Goal: Transaction & Acquisition: Purchase product/service

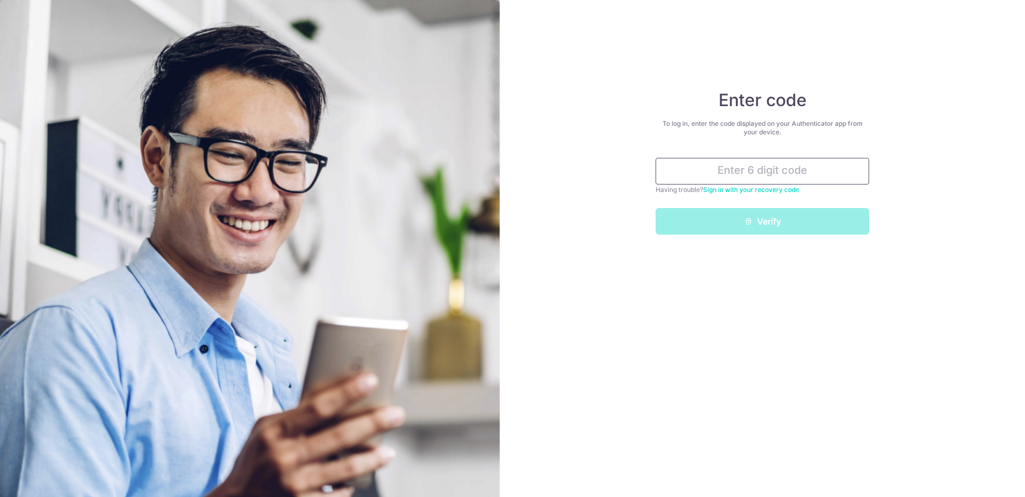
click at [806, 172] on input "text" at bounding box center [761, 171] width 213 height 27
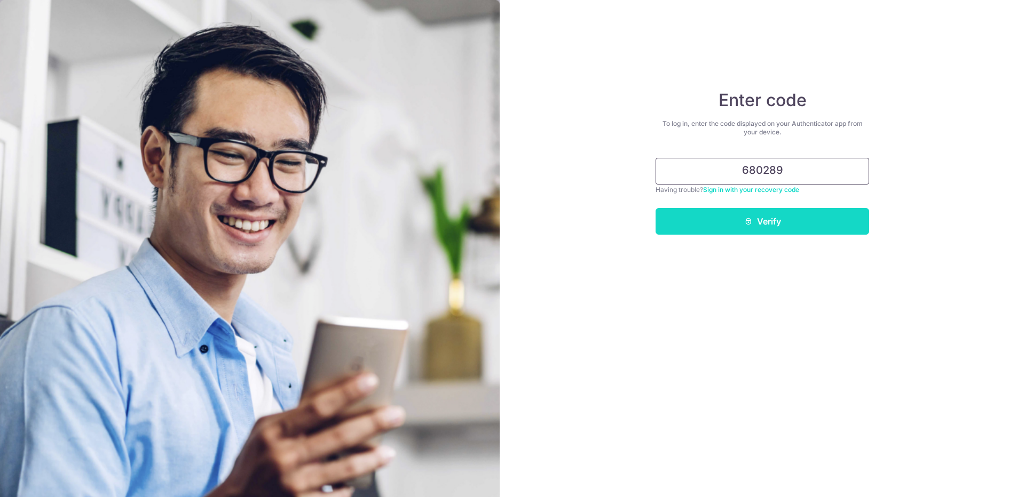
type input "680289"
click at [773, 220] on button "Verify" at bounding box center [761, 221] width 213 height 27
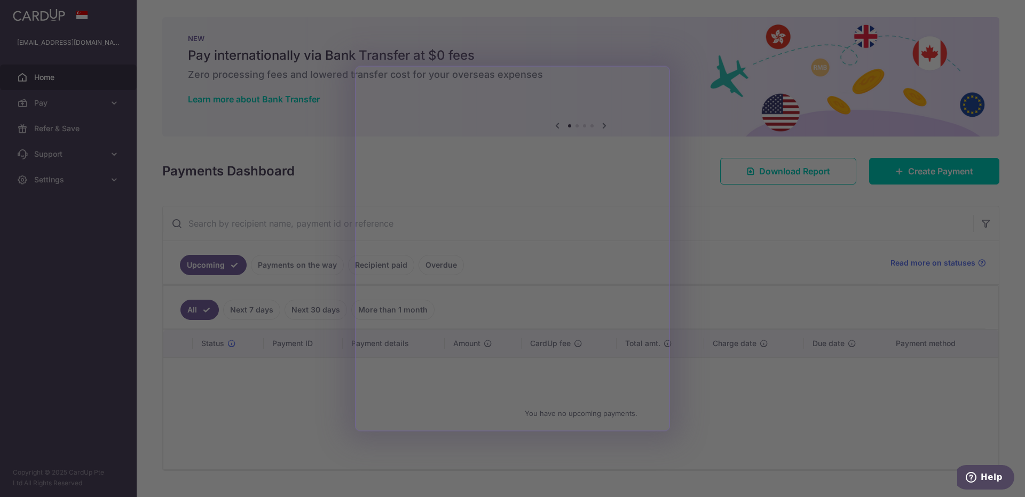
click at [735, 406] on div at bounding box center [517, 251] width 1035 height 502
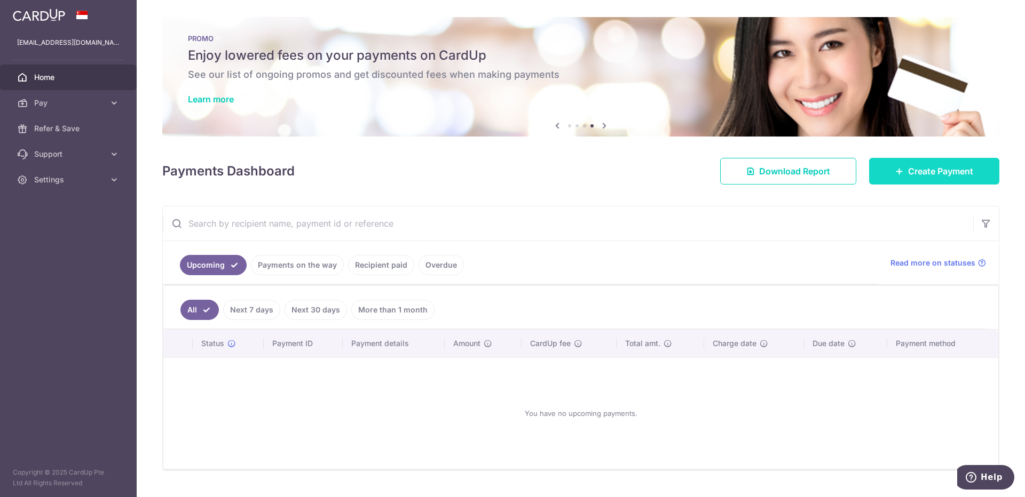
click at [927, 175] on span "Create Payment" at bounding box center [940, 171] width 65 height 13
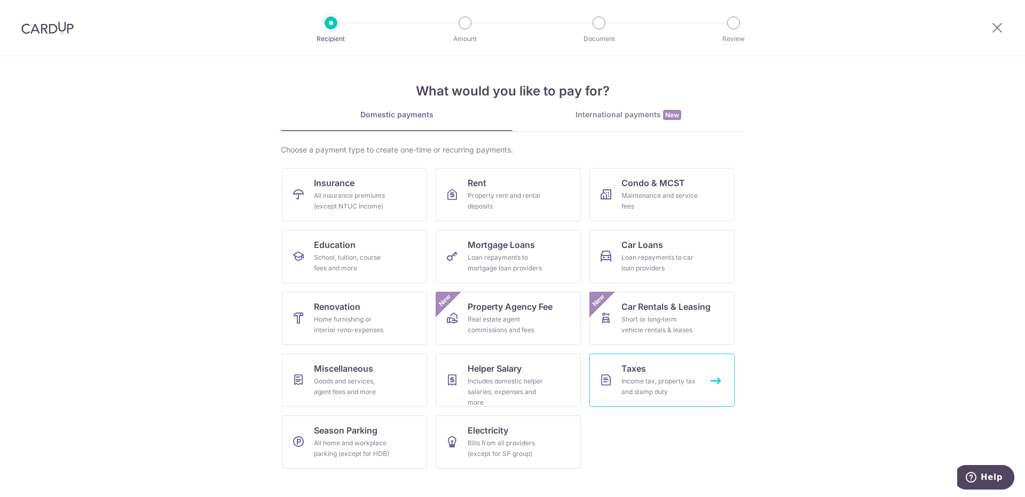
click at [692, 364] on link "Taxes Income tax, property tax and stamp duty" at bounding box center [661, 380] width 145 height 53
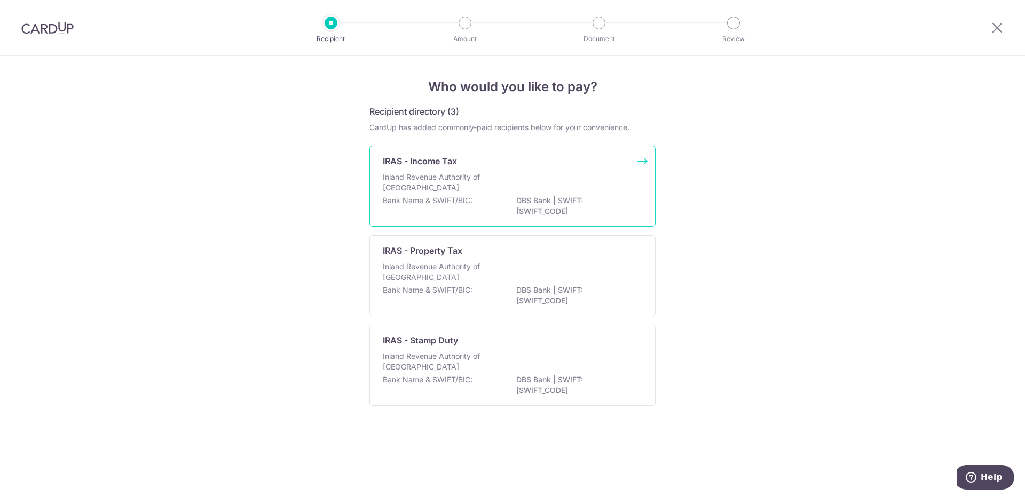
click at [447, 167] on p "IRAS - Income Tax" at bounding box center [420, 161] width 74 height 13
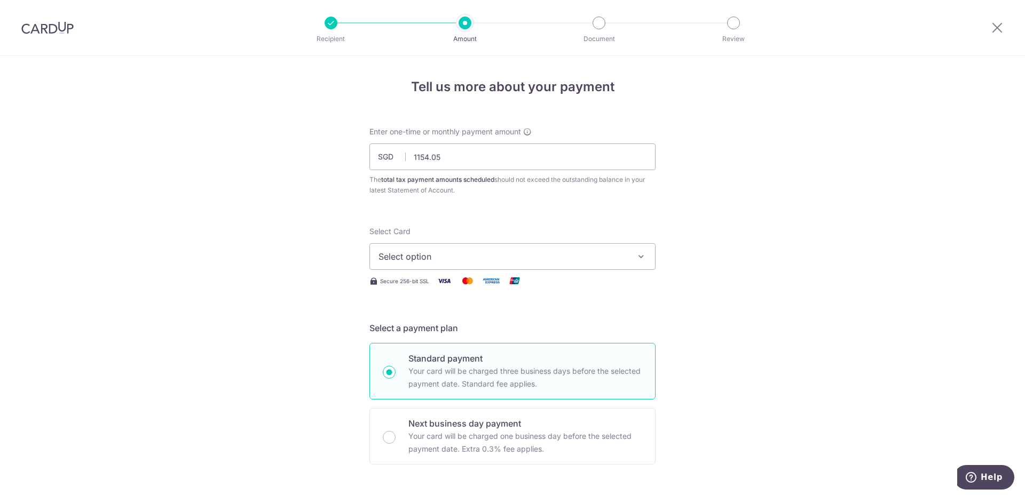
type input "1,154.05"
click at [620, 251] on span "Select option" at bounding box center [502, 256] width 249 height 13
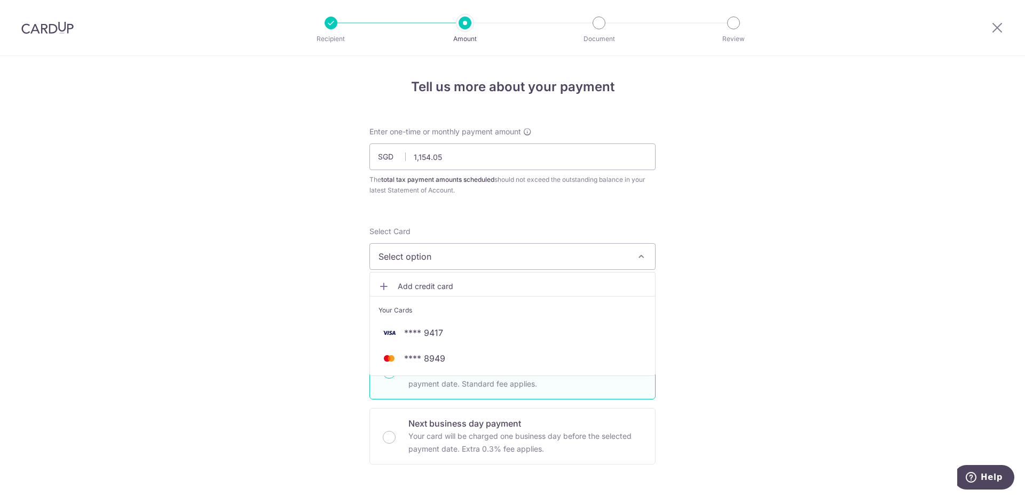
click at [614, 250] on span "Select option" at bounding box center [502, 256] width 249 height 13
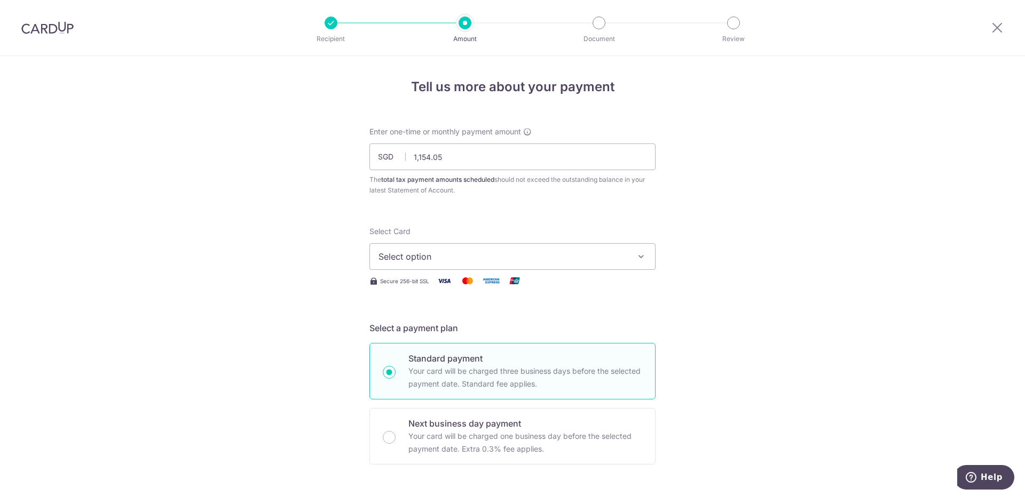
click at [633, 250] on button "Select option" at bounding box center [512, 256] width 286 height 27
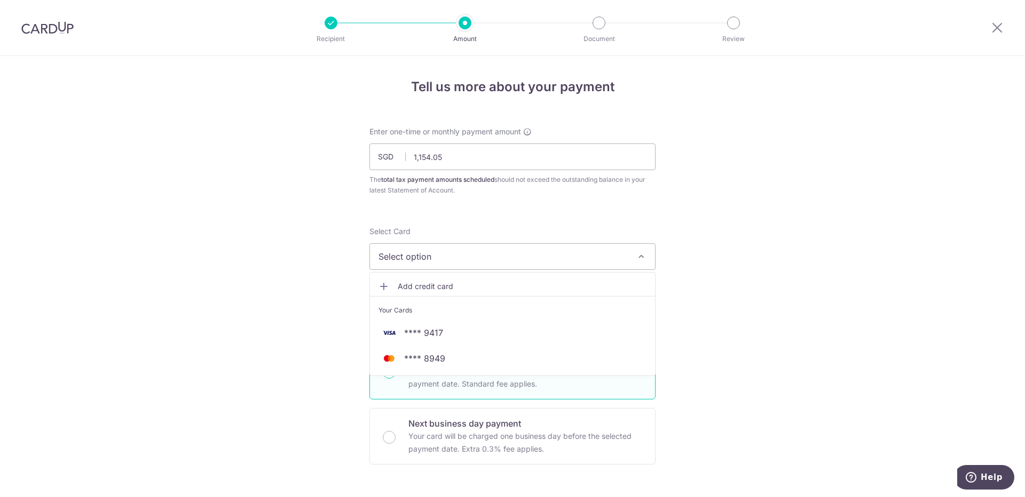
click at [632, 250] on button "Select option" at bounding box center [512, 256] width 286 height 27
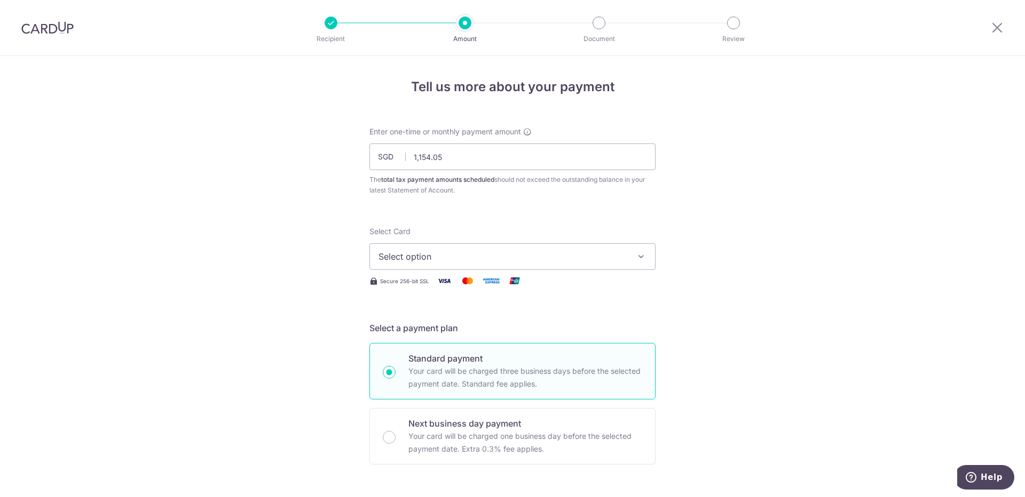
click at [567, 256] on span "Select option" at bounding box center [502, 256] width 249 height 13
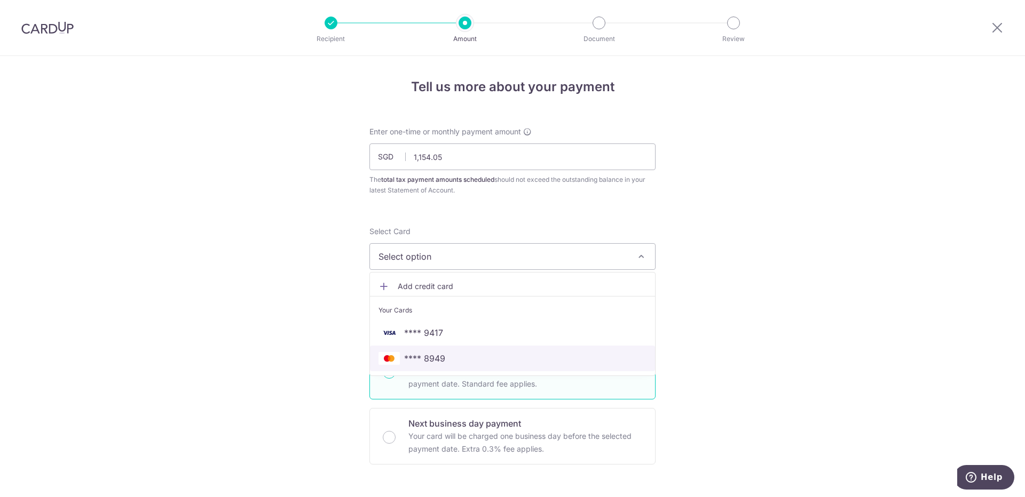
click at [438, 357] on span "**** 8949" at bounding box center [424, 358] width 41 height 13
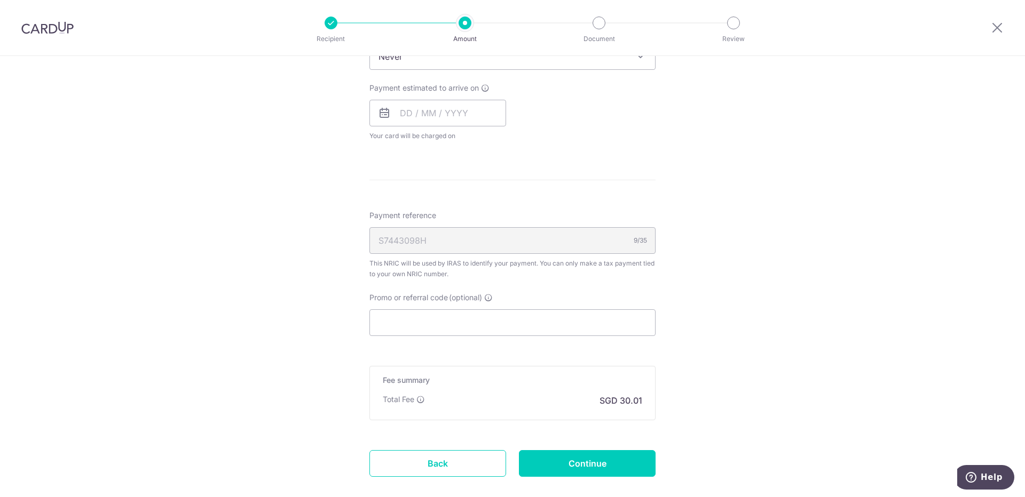
scroll to position [512, 0]
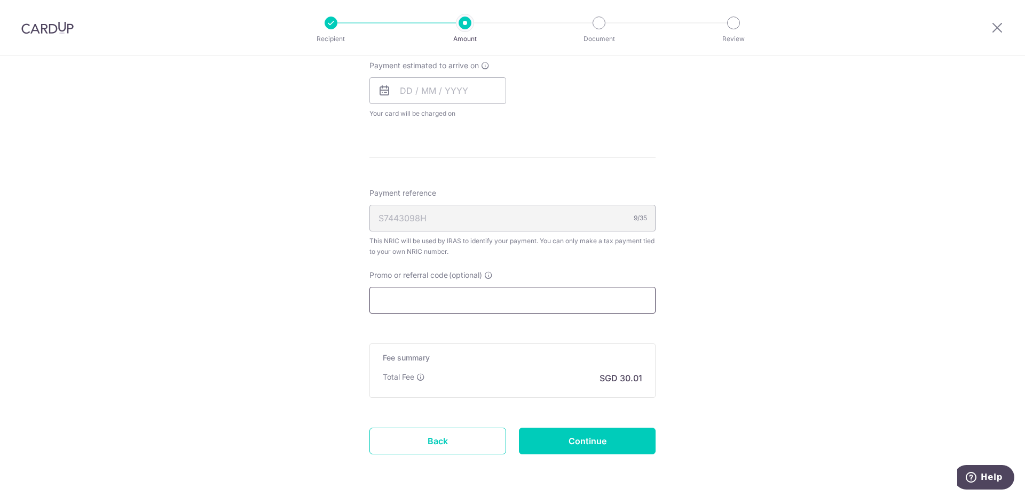
click at [549, 302] on input "Promo or referral code (optional)" at bounding box center [512, 300] width 286 height 27
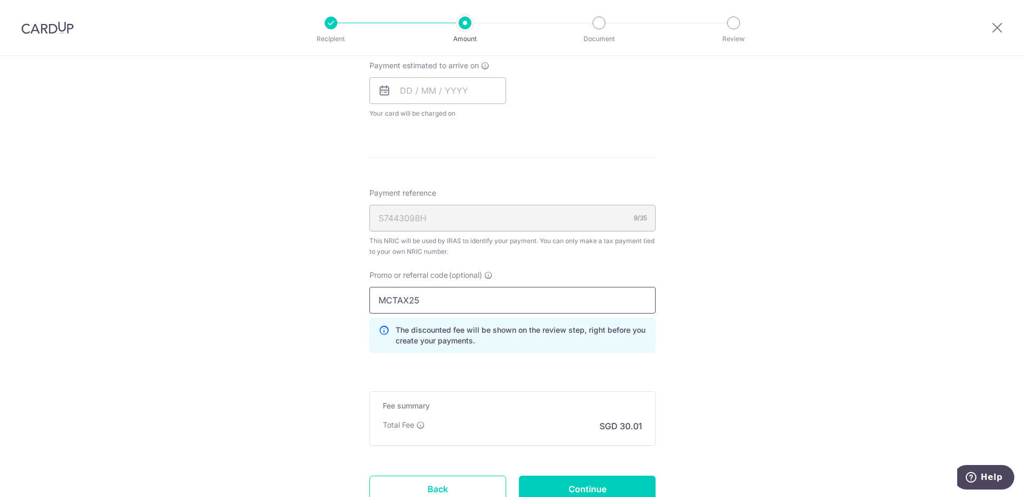
type input "MCTAX25"
click at [726, 281] on div "Tell us more about your payment Enter one-time or monthly payment amount SGD 1,…" at bounding box center [512, 63] width 1025 height 1039
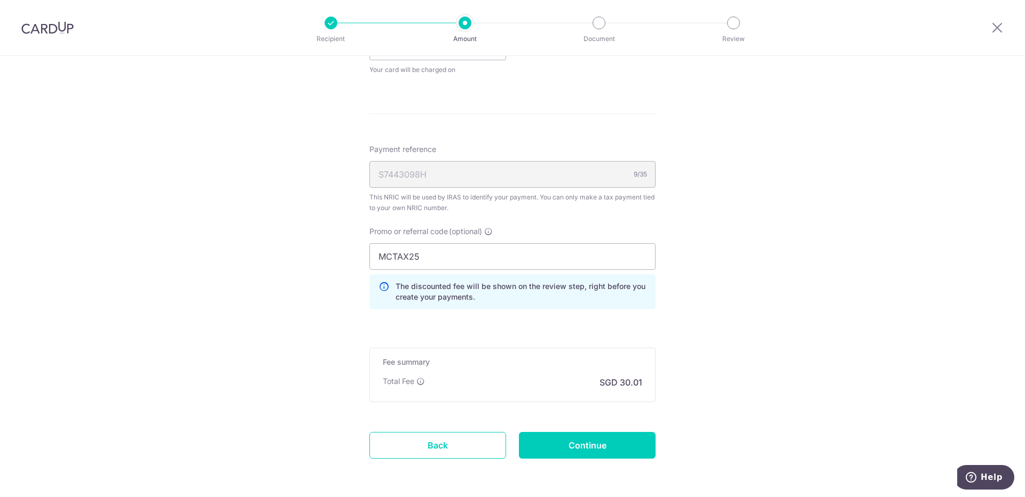
scroll to position [598, 0]
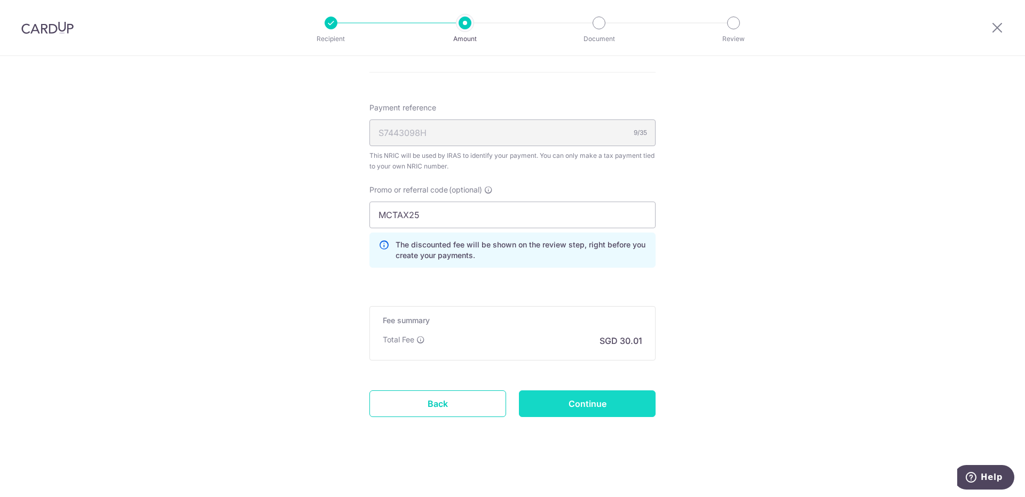
click at [597, 406] on input "Continue" at bounding box center [587, 404] width 137 height 27
type input "Create Schedule"
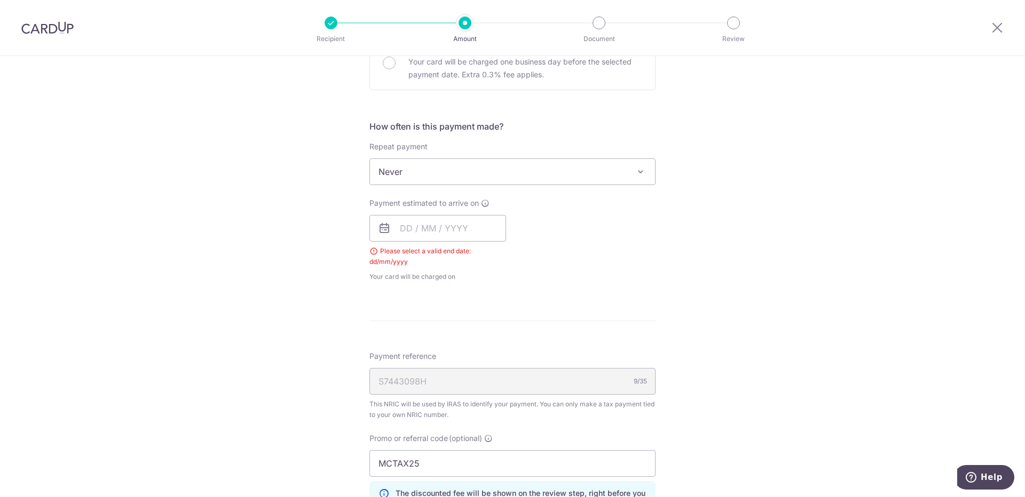
scroll to position [373, 0]
click at [405, 233] on input "text" at bounding box center [437, 230] width 137 height 27
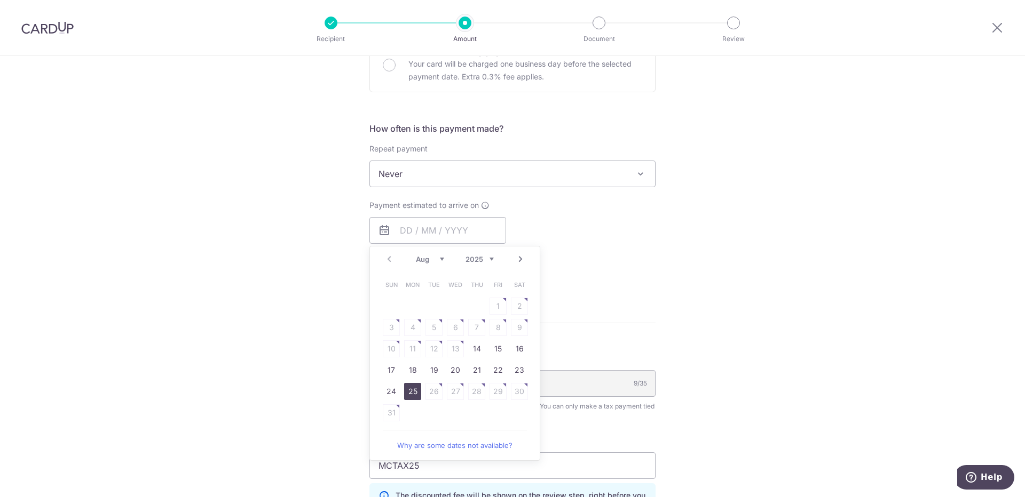
click at [414, 392] on link "25" at bounding box center [412, 391] width 17 height 17
type input "25/08/2025"
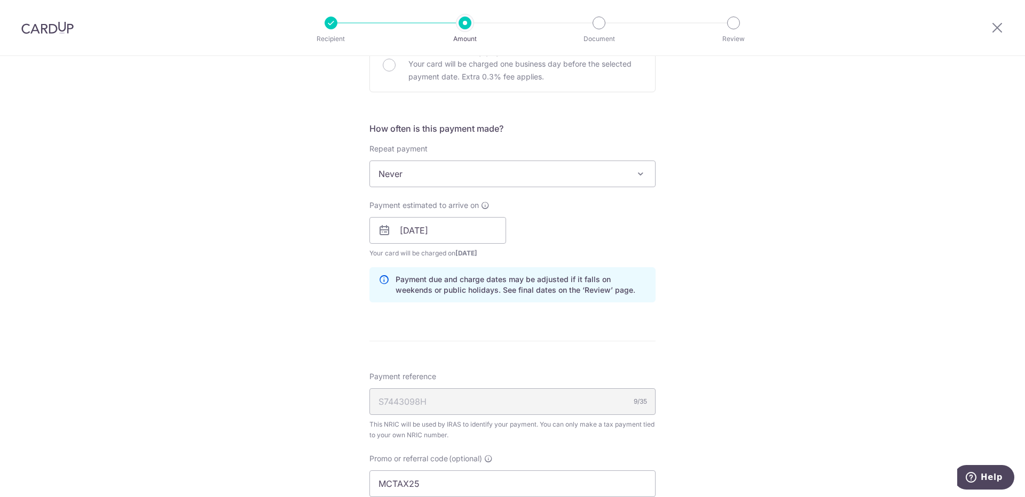
click at [706, 227] on div "Tell us more about your payment Enter one-time or monthly payment amount SGD 1,…" at bounding box center [512, 224] width 1025 height 1083
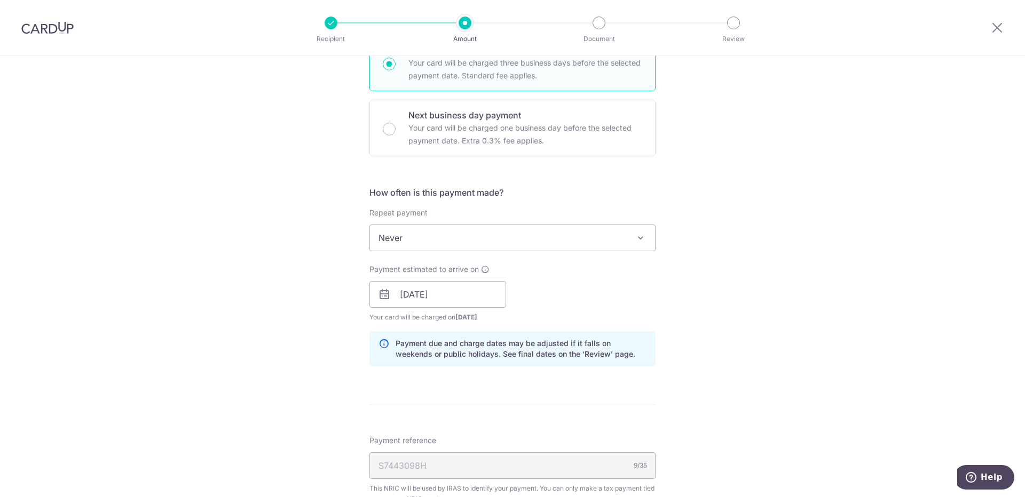
scroll to position [642, 0]
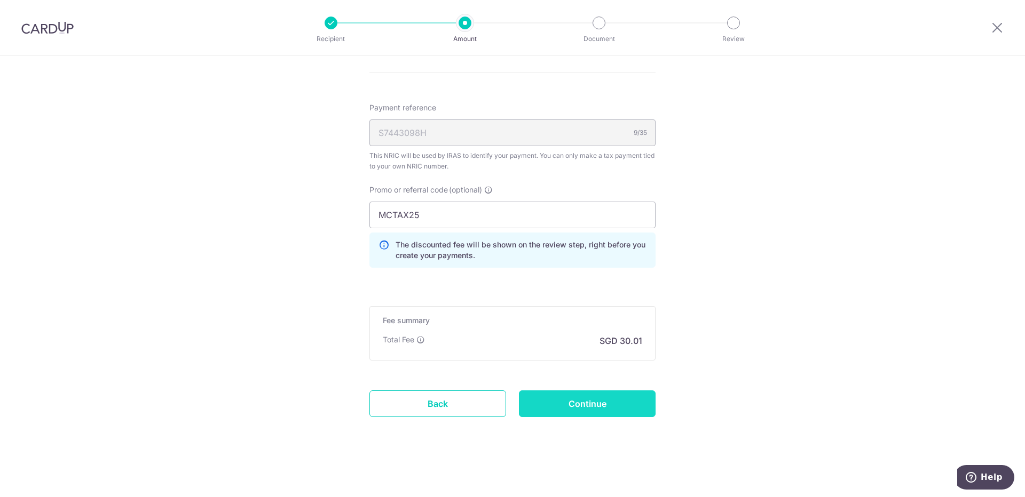
click at [628, 402] on input "Continue" at bounding box center [587, 404] width 137 height 27
type input "Create Schedule"
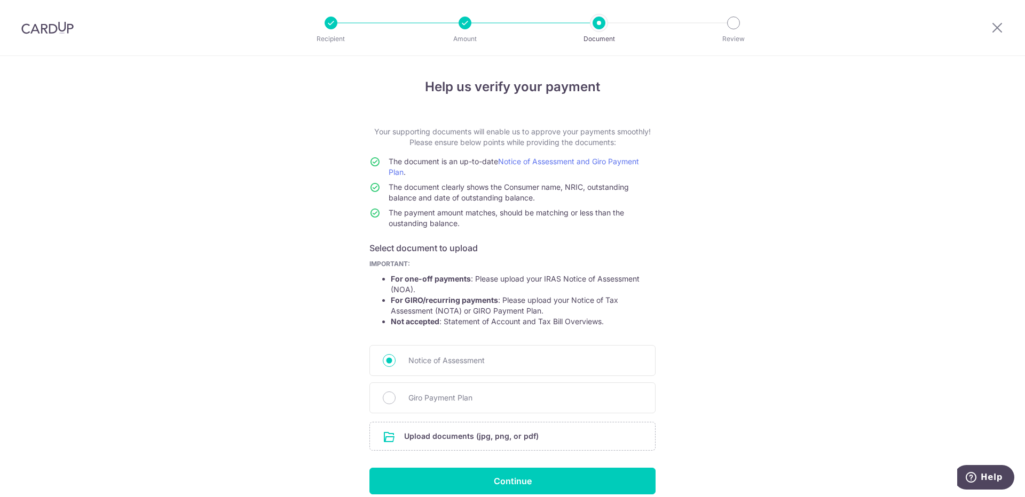
scroll to position [48, 0]
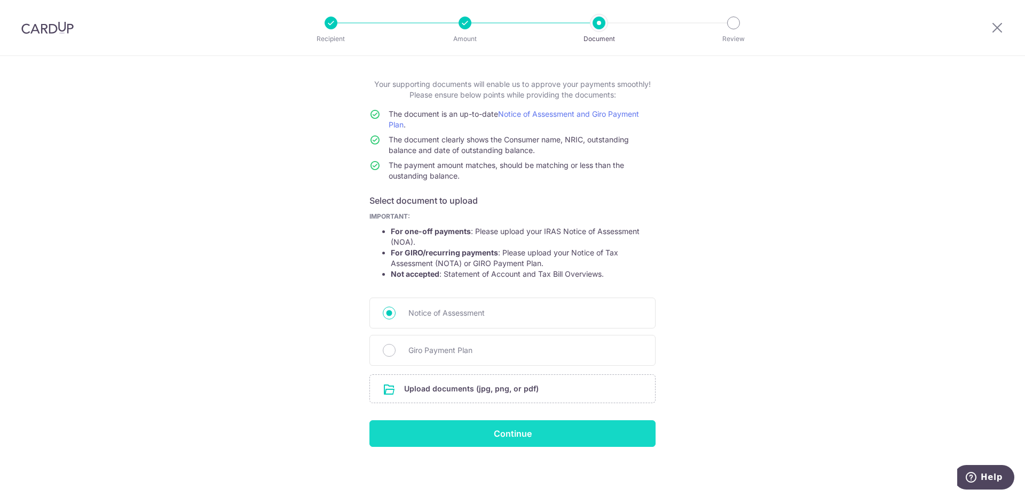
click at [541, 429] on input "Continue" at bounding box center [512, 434] width 286 height 27
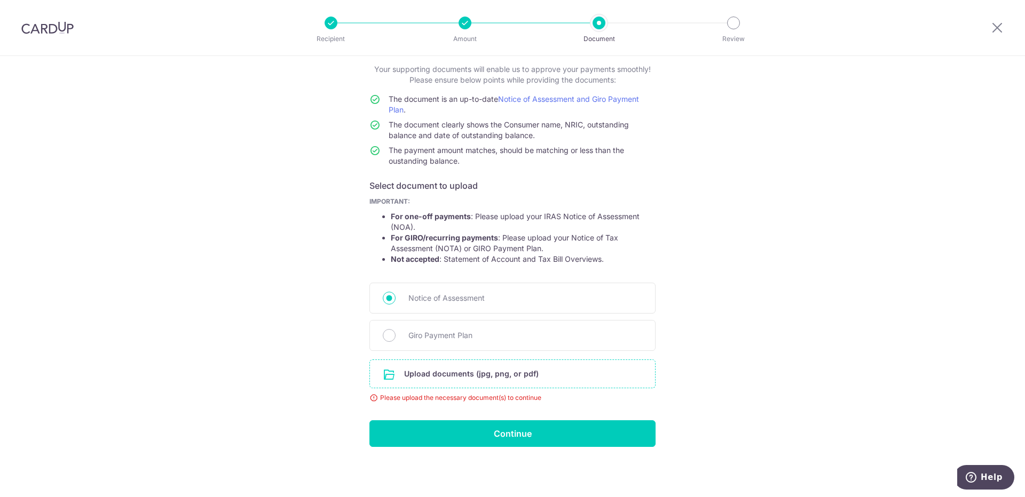
click at [493, 375] on input "file" at bounding box center [512, 374] width 285 height 28
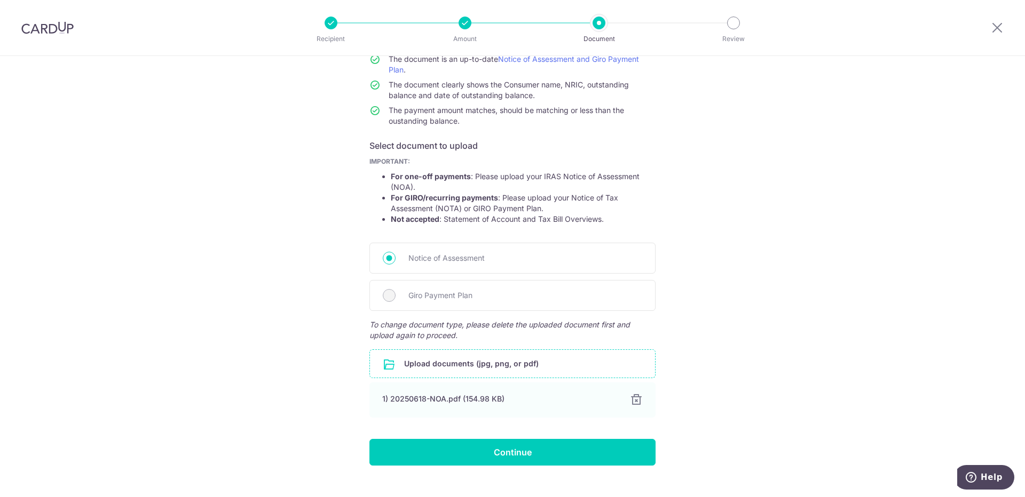
scroll to position [121, 0]
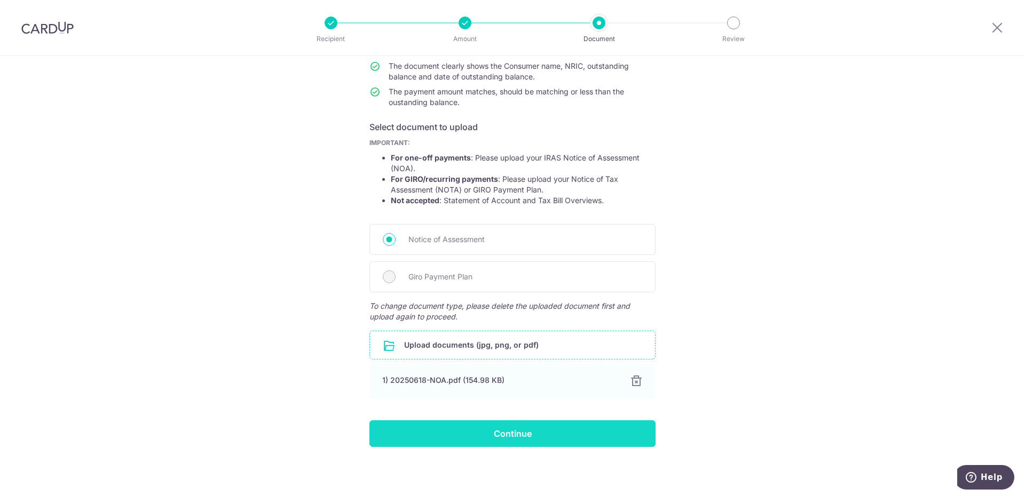
click at [597, 430] on input "Continue" at bounding box center [512, 434] width 286 height 27
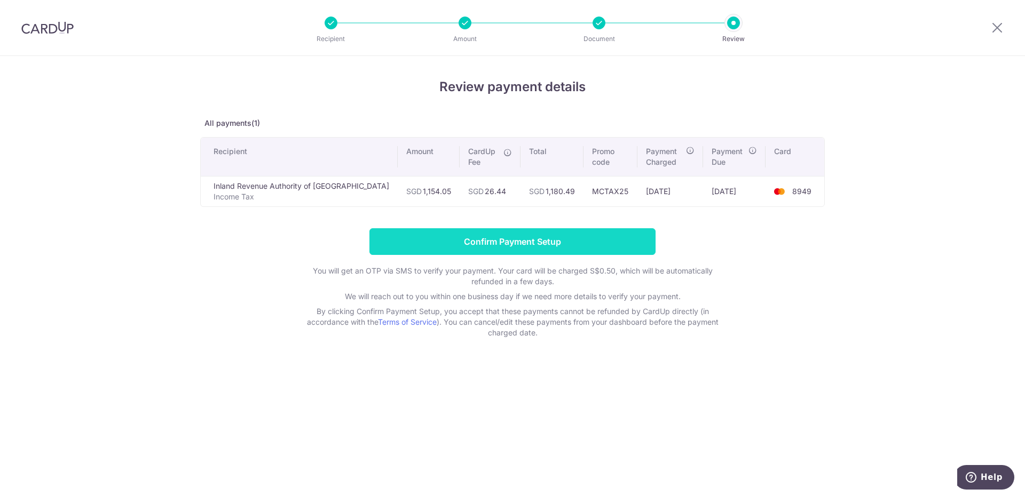
click at [570, 233] on input "Confirm Payment Setup" at bounding box center [512, 241] width 286 height 27
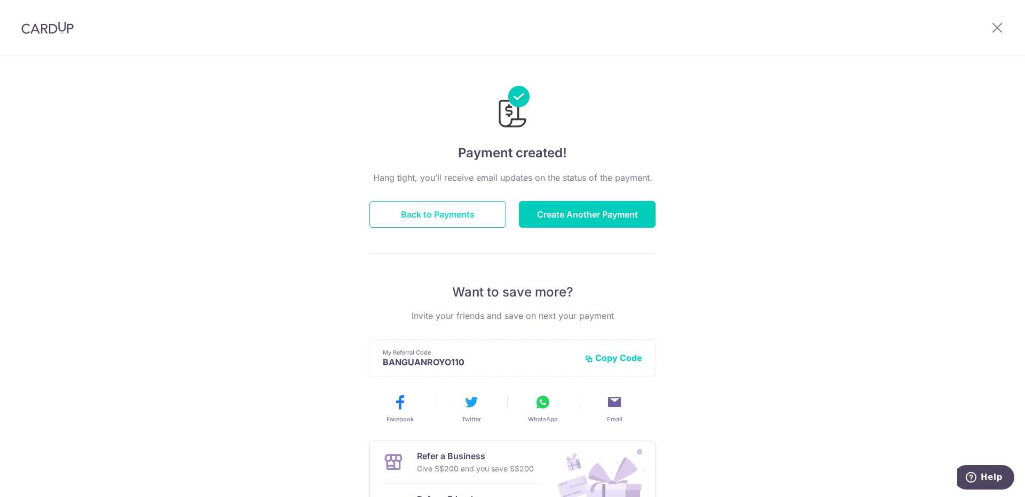
click at [452, 207] on button "Back to Payments" at bounding box center [437, 214] width 137 height 27
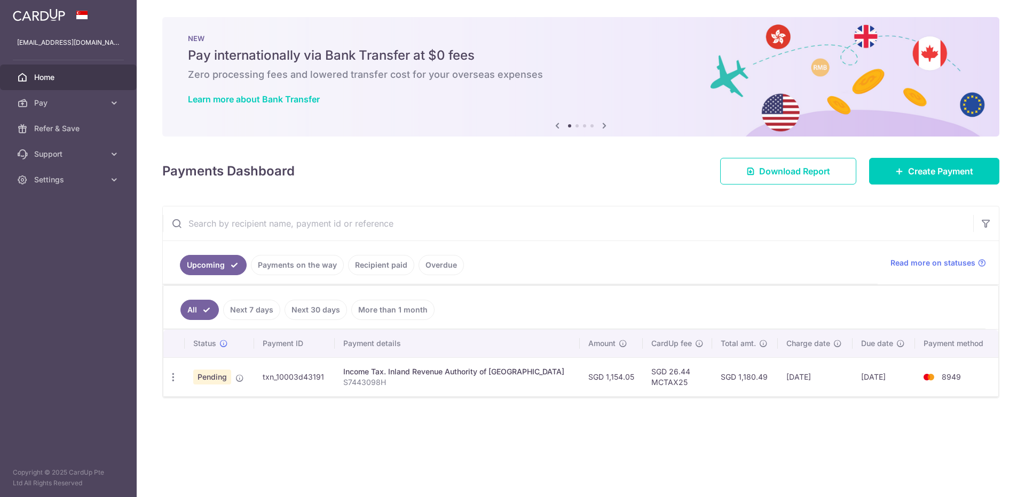
click at [976, 157] on div "Payments Dashboard Download Report Create Payment" at bounding box center [580, 169] width 837 height 31
click at [943, 176] on span "Create Payment" at bounding box center [940, 171] width 65 height 13
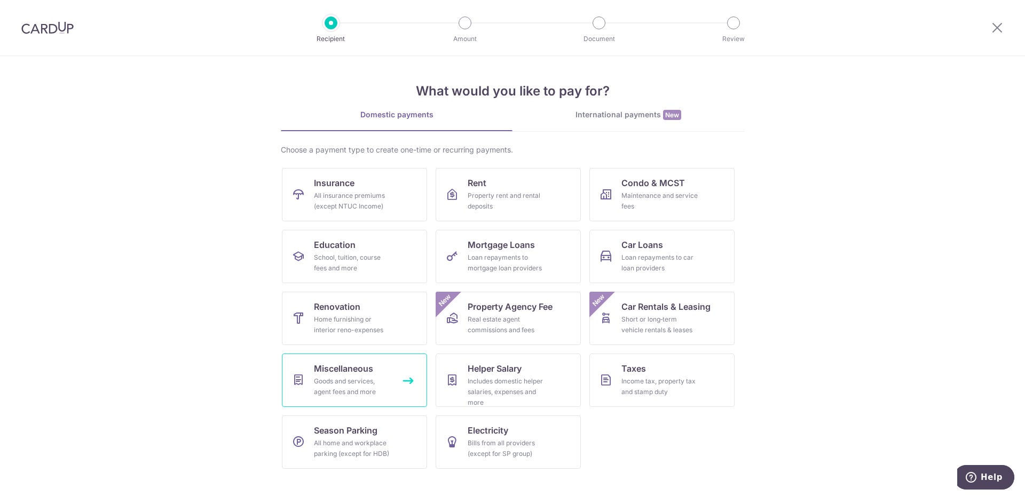
click at [319, 376] on div "Goods and services, agent fees and more" at bounding box center [352, 386] width 77 height 21
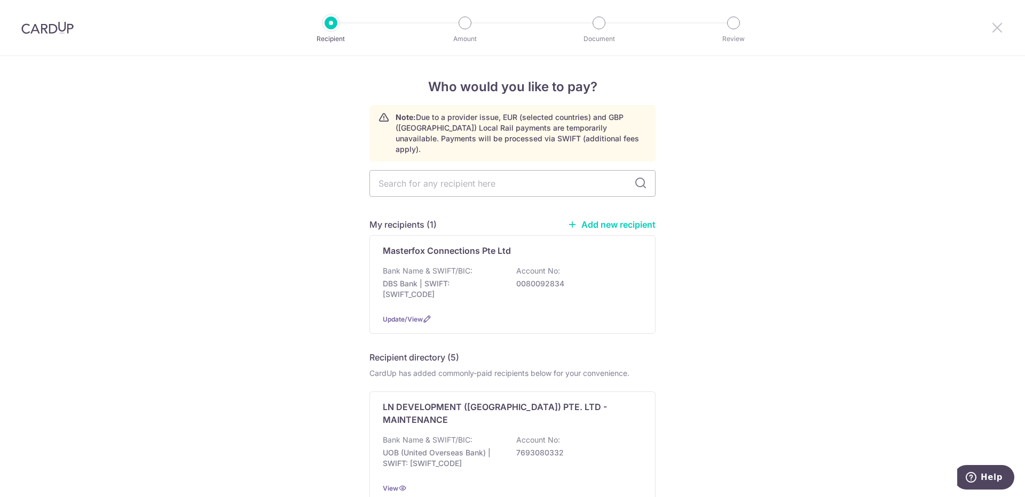
click at [1002, 26] on icon at bounding box center [997, 27] width 13 height 13
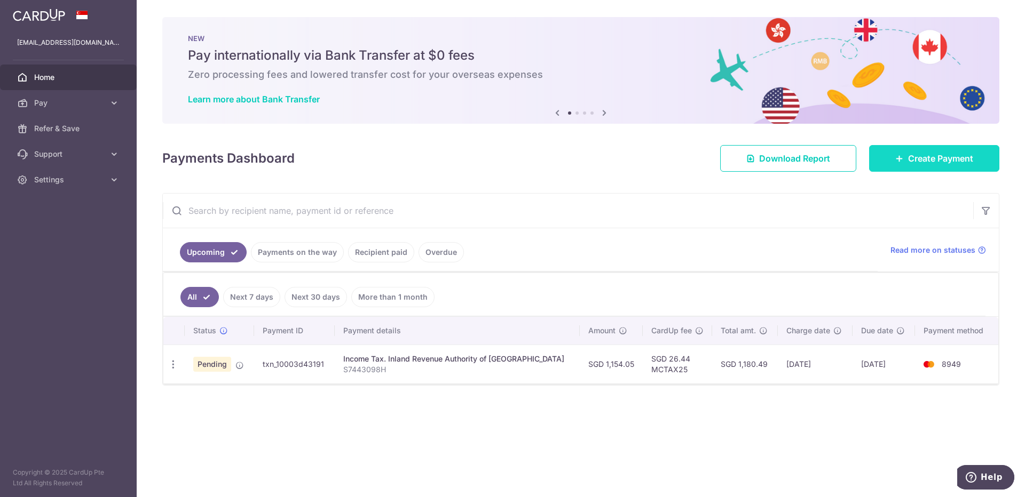
click at [913, 166] on link "Create Payment" at bounding box center [934, 158] width 130 height 27
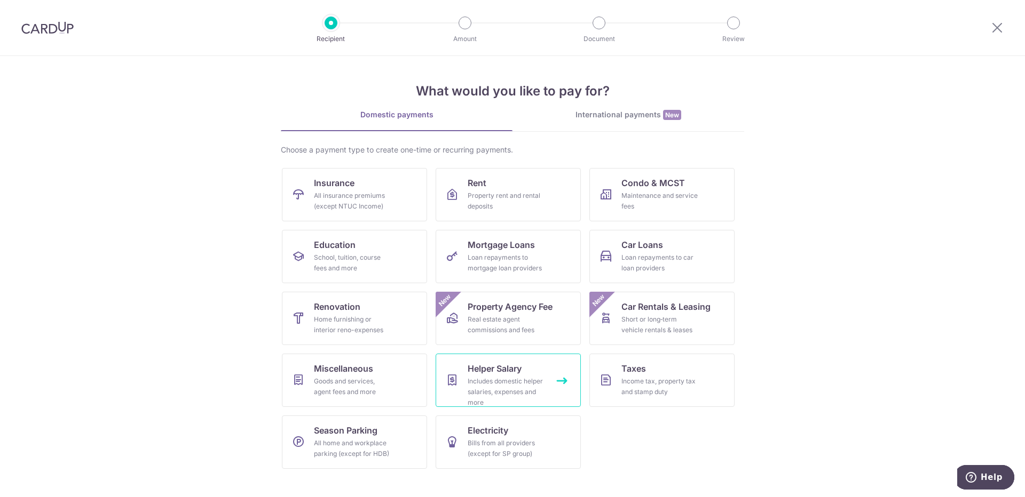
click at [502, 369] on span "Helper Salary" at bounding box center [495, 368] width 54 height 13
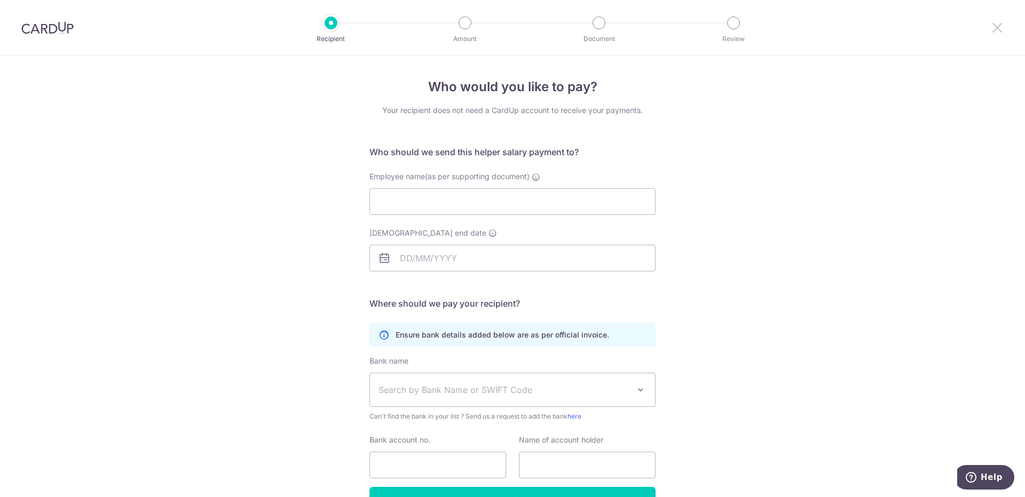
click at [996, 26] on icon at bounding box center [997, 27] width 13 height 13
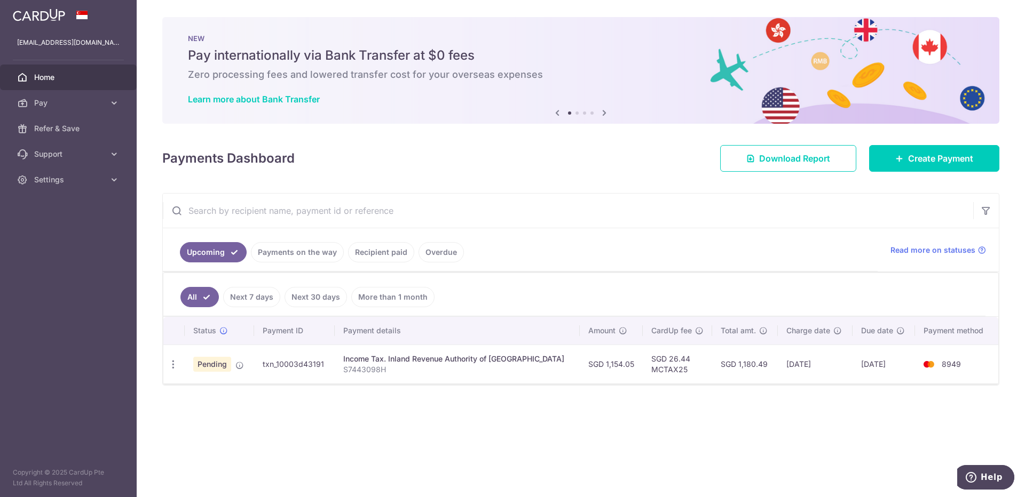
click at [50, 19] on img at bounding box center [39, 15] width 52 height 13
click at [46, 476] on p "Copyright © 2025 CardUp Pte Ltd All Rights Reserved" at bounding box center [68, 478] width 137 height 21
click at [64, 156] on span "Support" at bounding box center [69, 154] width 70 height 11
click at [46, 242] on span "Settings" at bounding box center [69, 244] width 70 height 11
click at [48, 296] on span "Logout" at bounding box center [69, 295] width 70 height 11
